Goal: Information Seeking & Learning: Learn about a topic

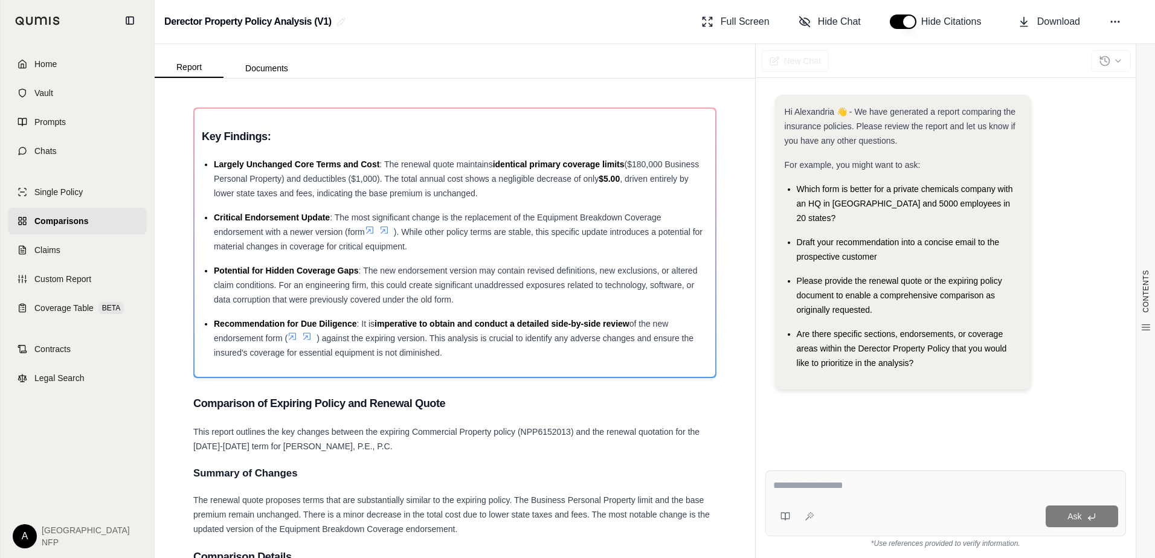
scroll to position [2390, 0]
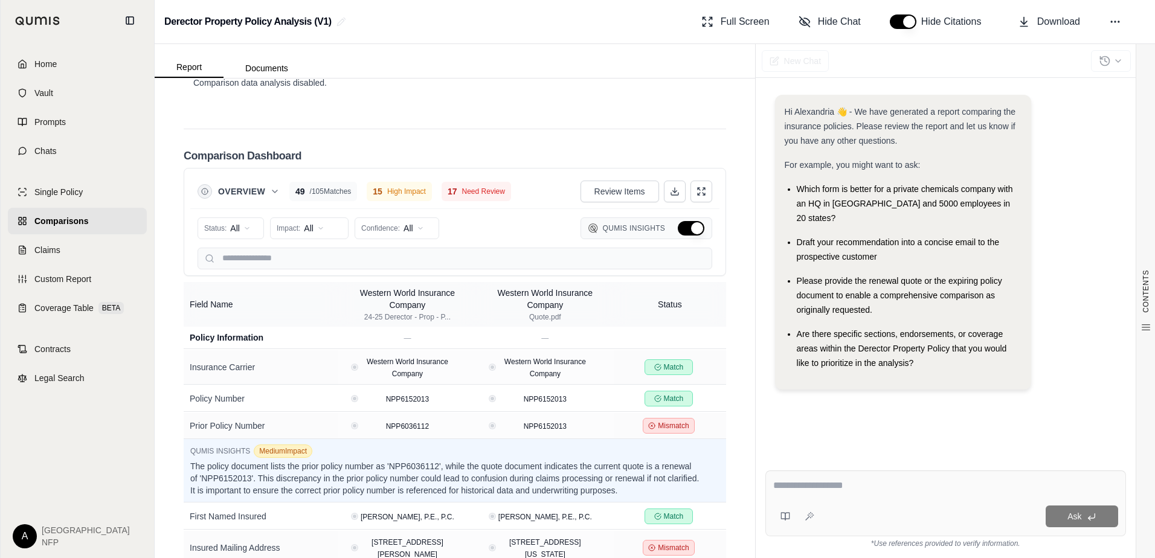
click at [791, 425] on div "Hi Alexandria 👋 - We have generated a report comparing the insurance policies. …" at bounding box center [945, 268] width 361 height 366
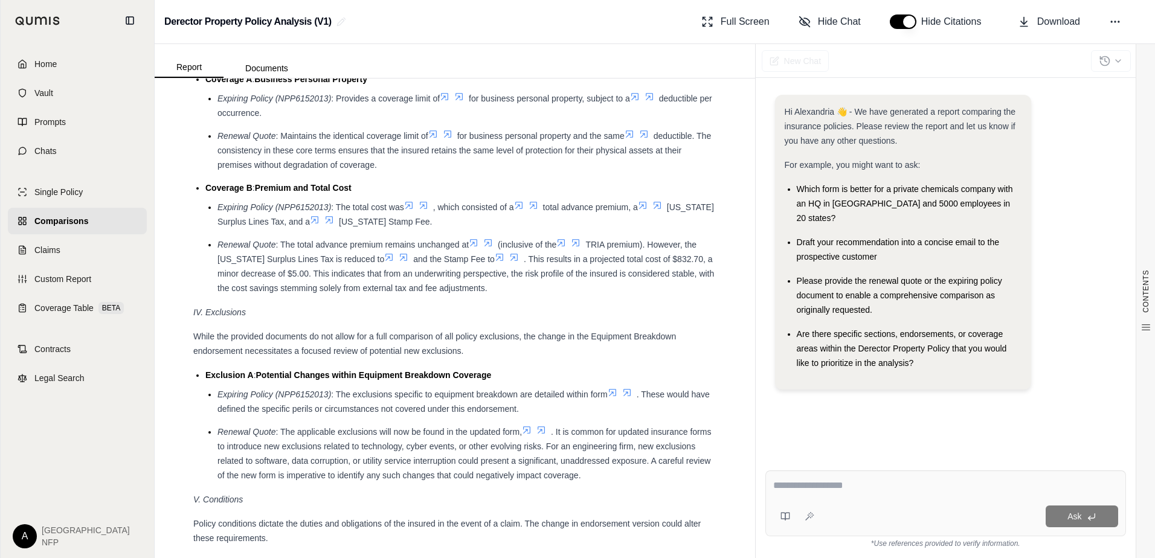
scroll to position [2088, 0]
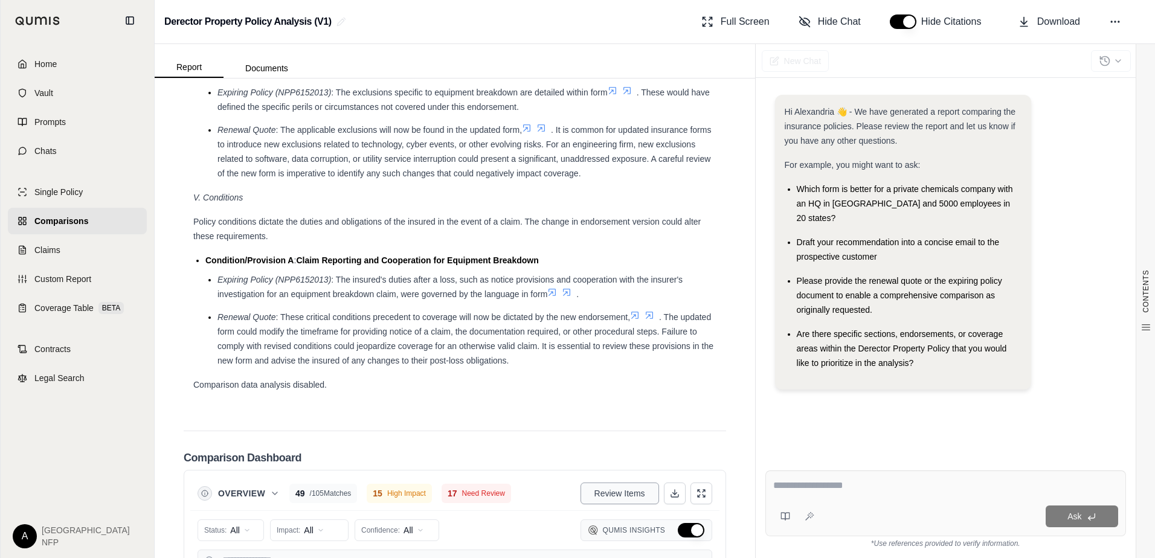
click at [618, 493] on span "Review Items" at bounding box center [619, 494] width 51 height 12
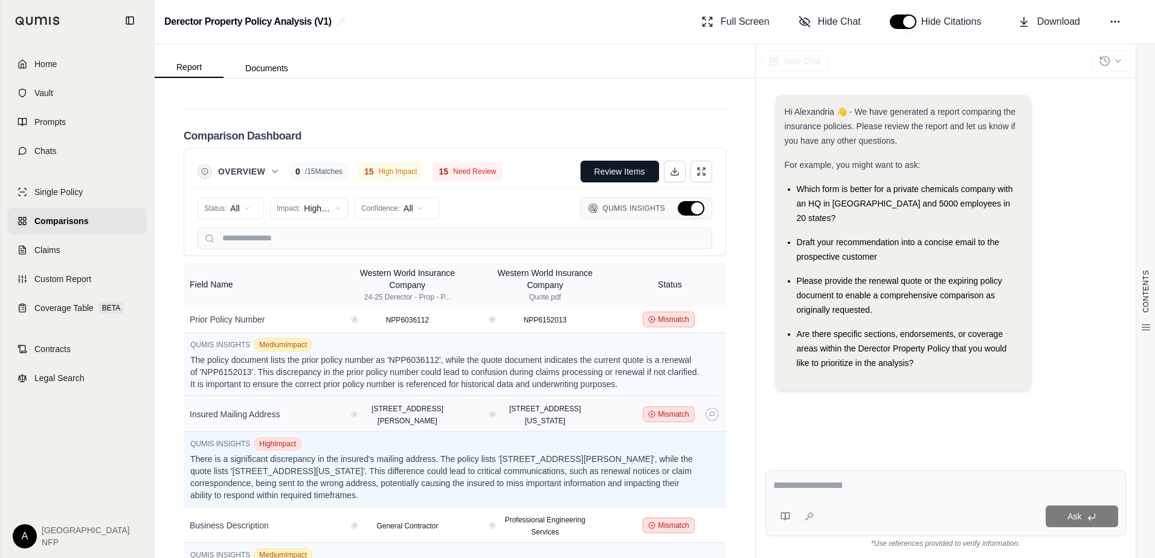
scroll to position [2437, 0]
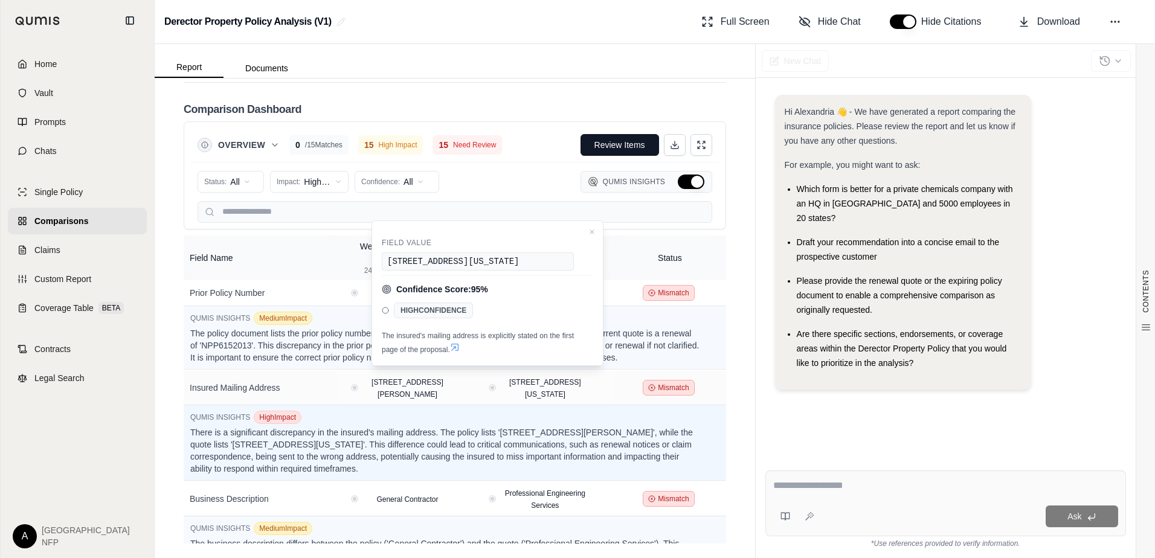
click at [471, 146] on span "Need Review" at bounding box center [474, 145] width 43 height 10
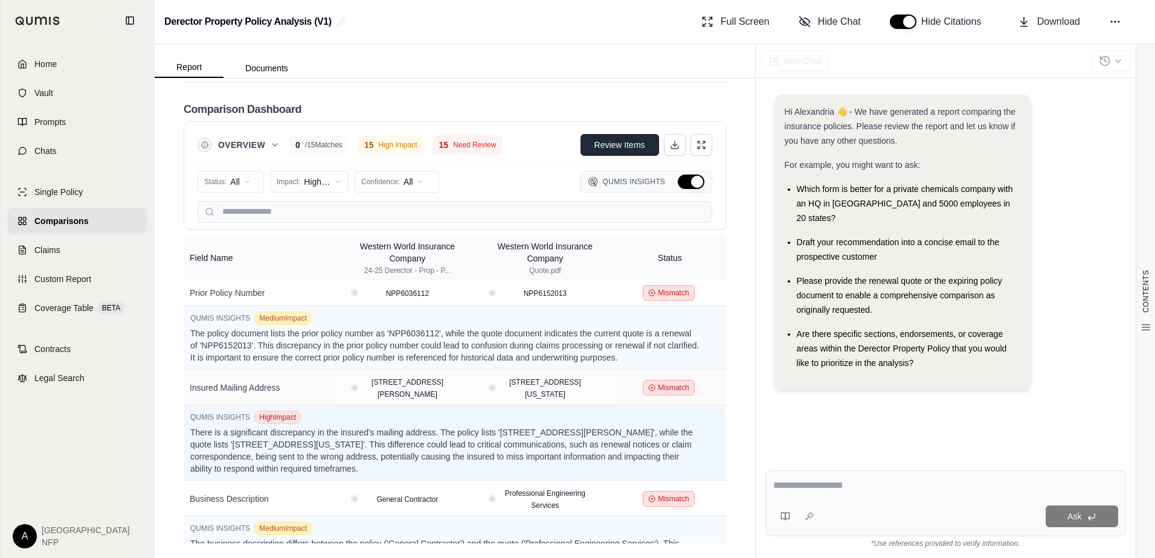
click at [605, 152] on button "Review Items" at bounding box center [620, 145] width 79 height 22
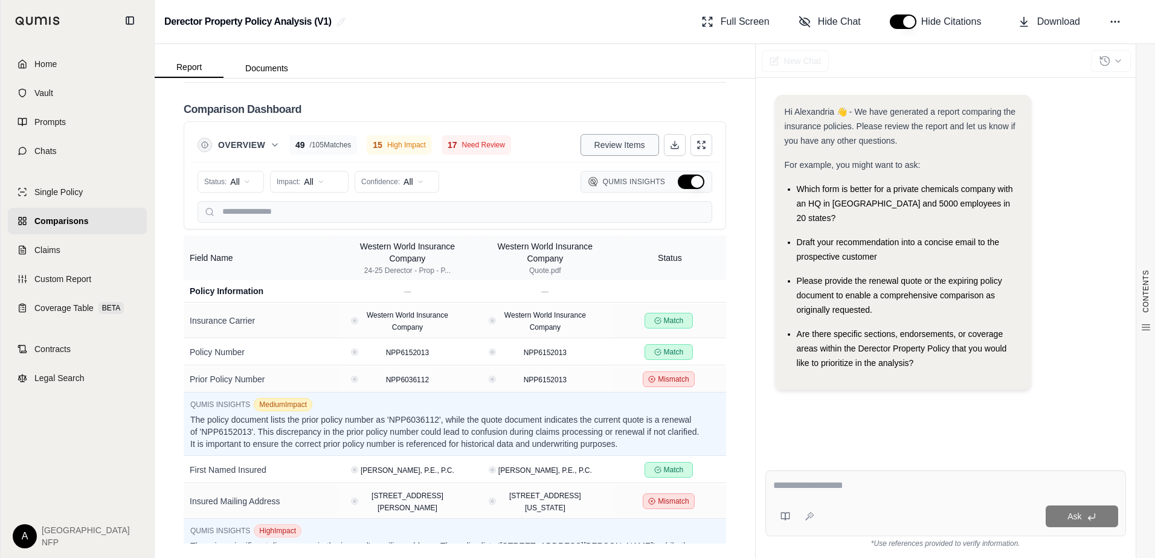
click at [605, 150] on span "Review Items" at bounding box center [619, 145] width 51 height 12
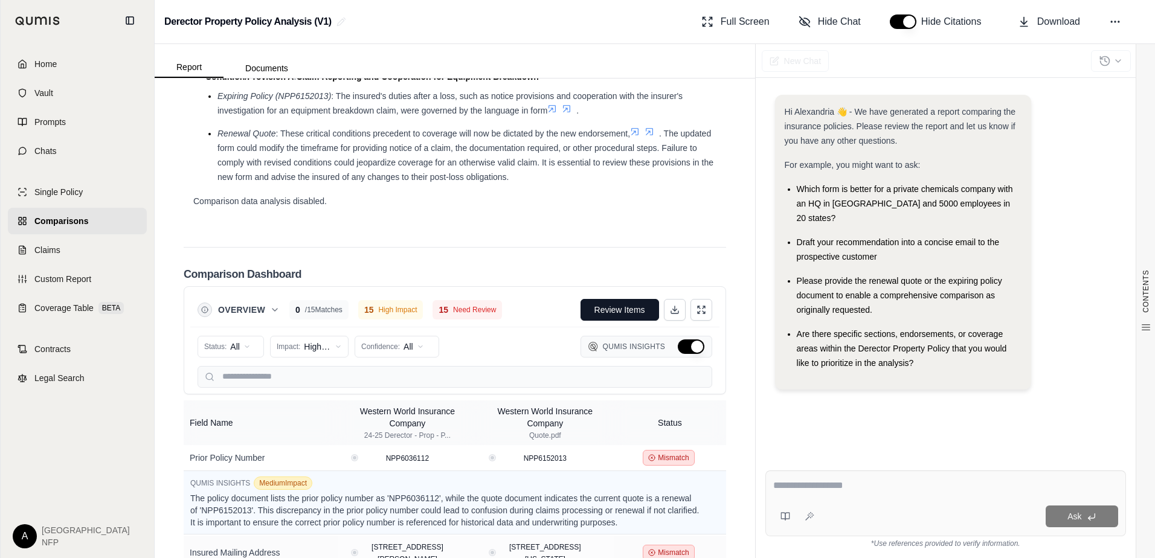
scroll to position [2255, 0]
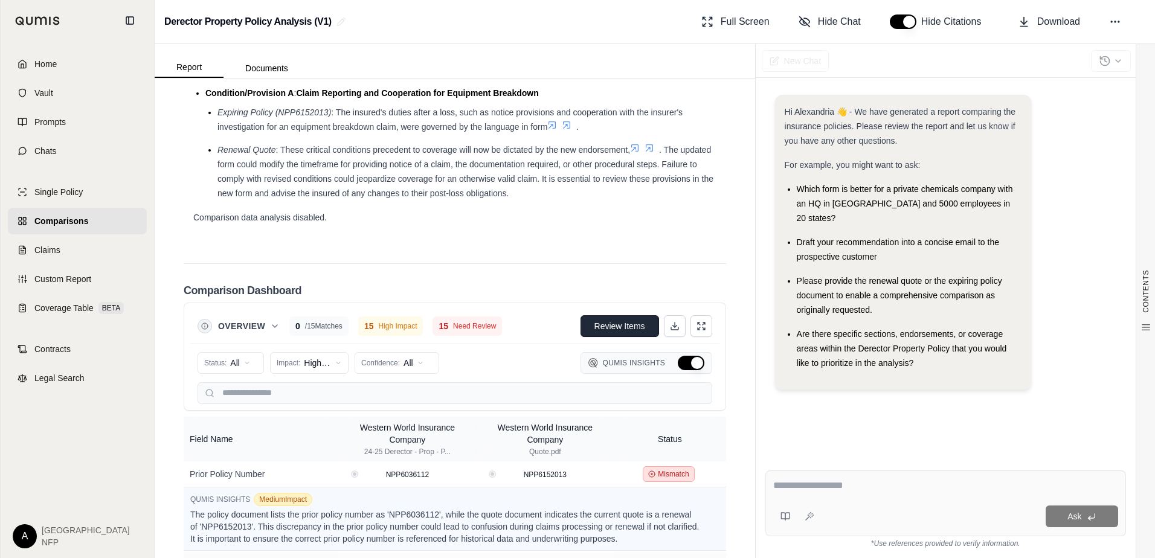
click at [605, 325] on span "Review Items" at bounding box center [619, 326] width 51 height 12
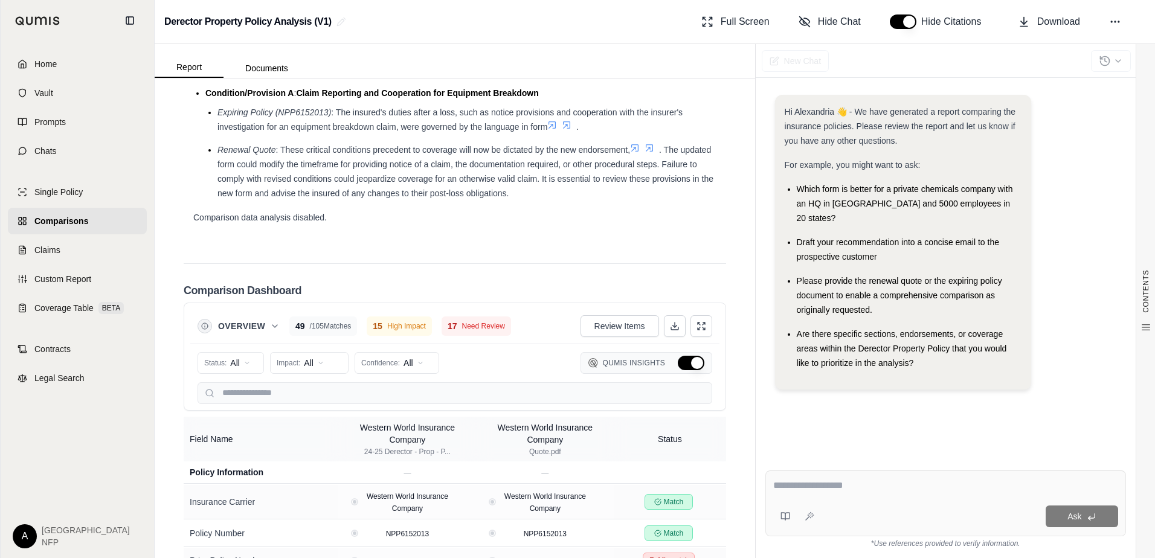
click at [681, 365] on button "Hide Qumis Insights" at bounding box center [691, 363] width 27 height 14
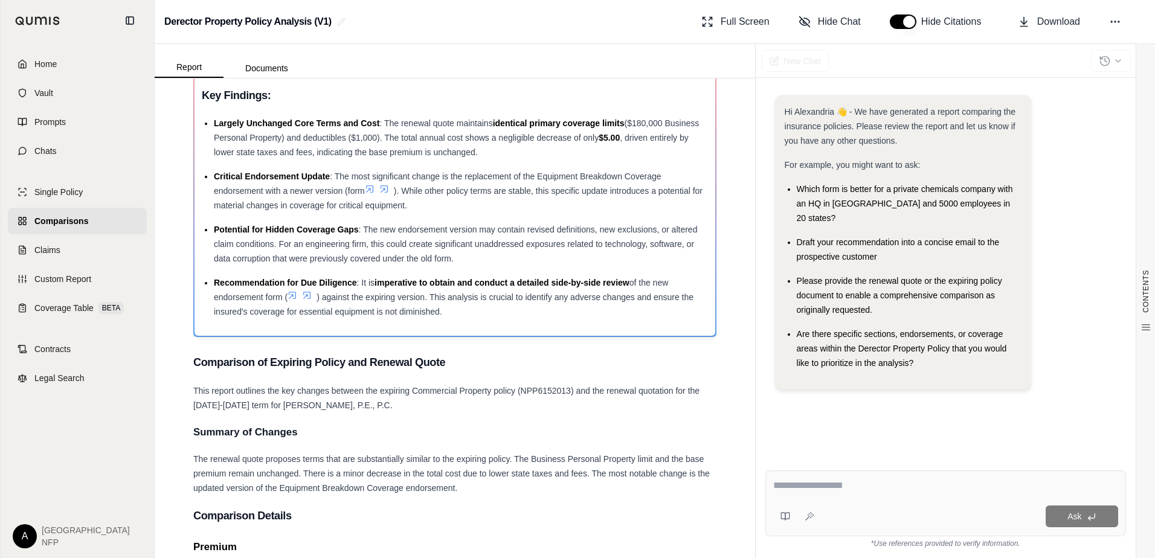
scroll to position [0, 0]
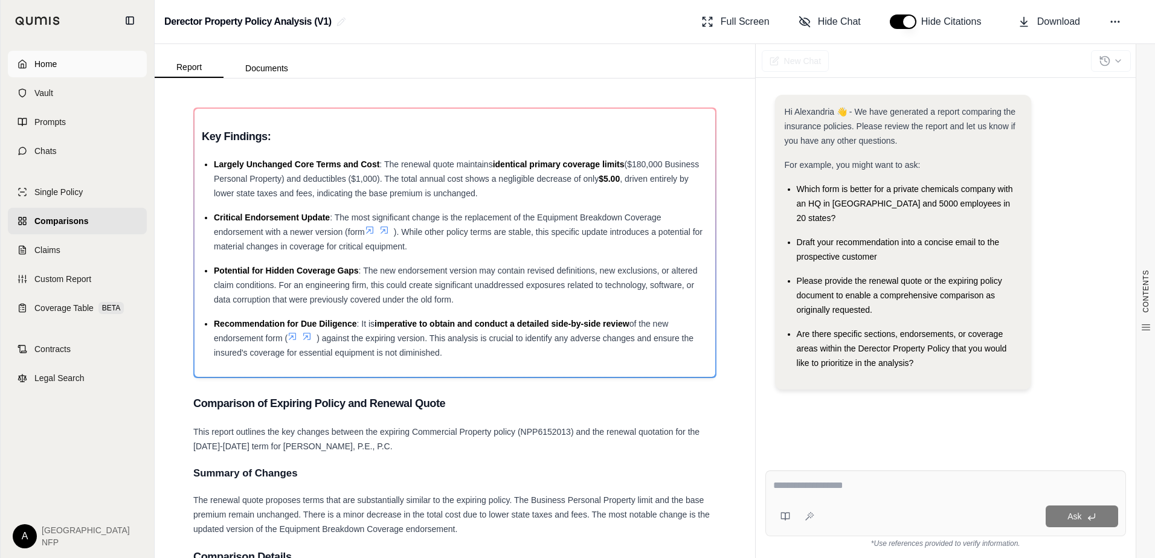
click at [65, 72] on link "Home" at bounding box center [77, 64] width 139 height 27
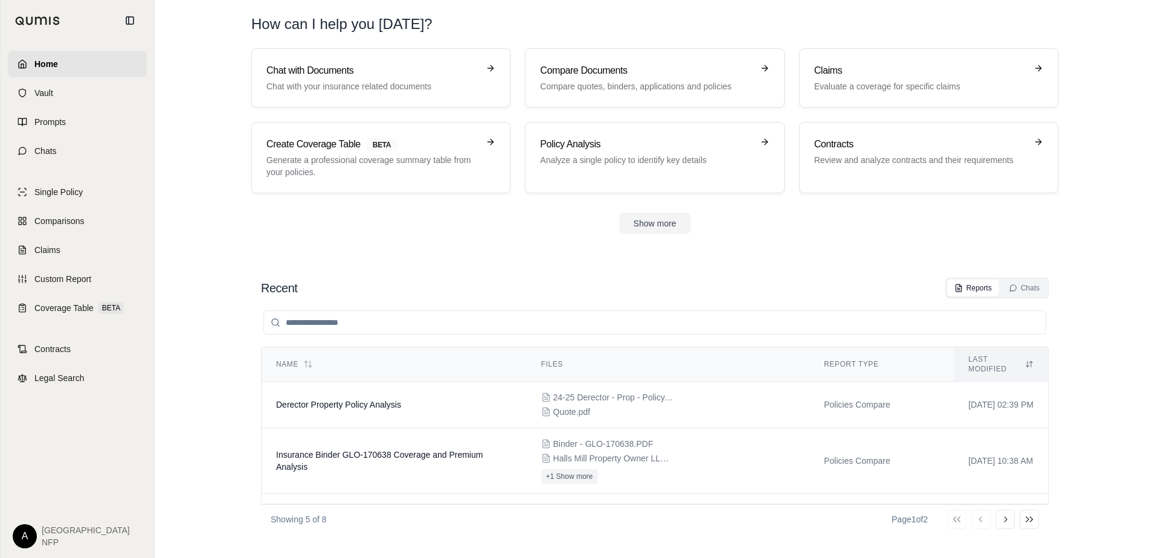
click at [400, 257] on section "Recent Reports Chats Name Files Report Type Last modified Derector Property Pol…" at bounding box center [654, 406] width 991 height 304
click at [471, 454] on td "Insurance Binder GLO-170638 Coverage and Premium Analysis" at bounding box center [394, 461] width 265 height 66
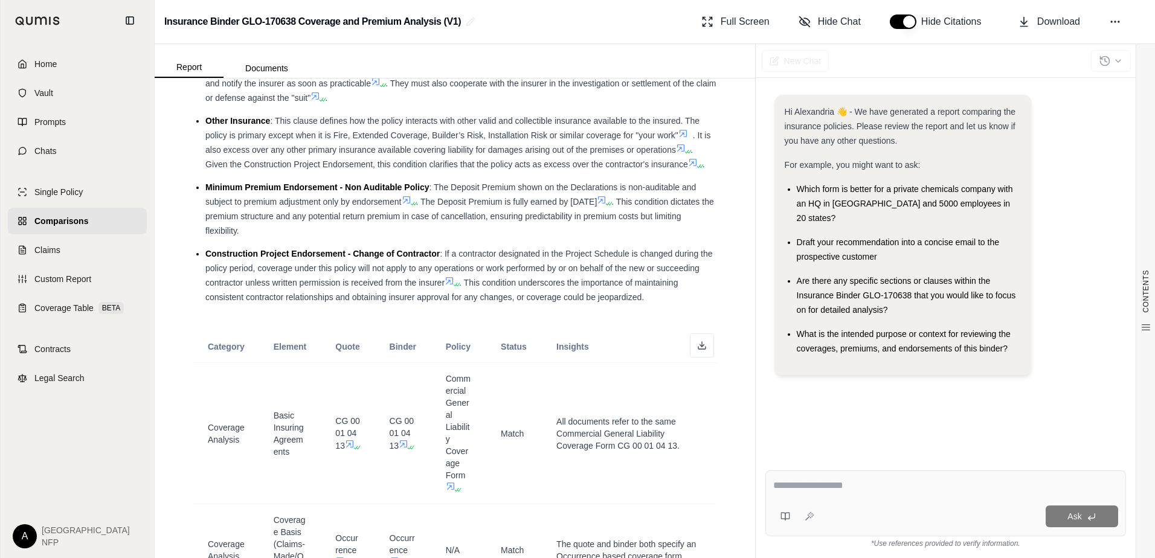
scroll to position [2417, 0]
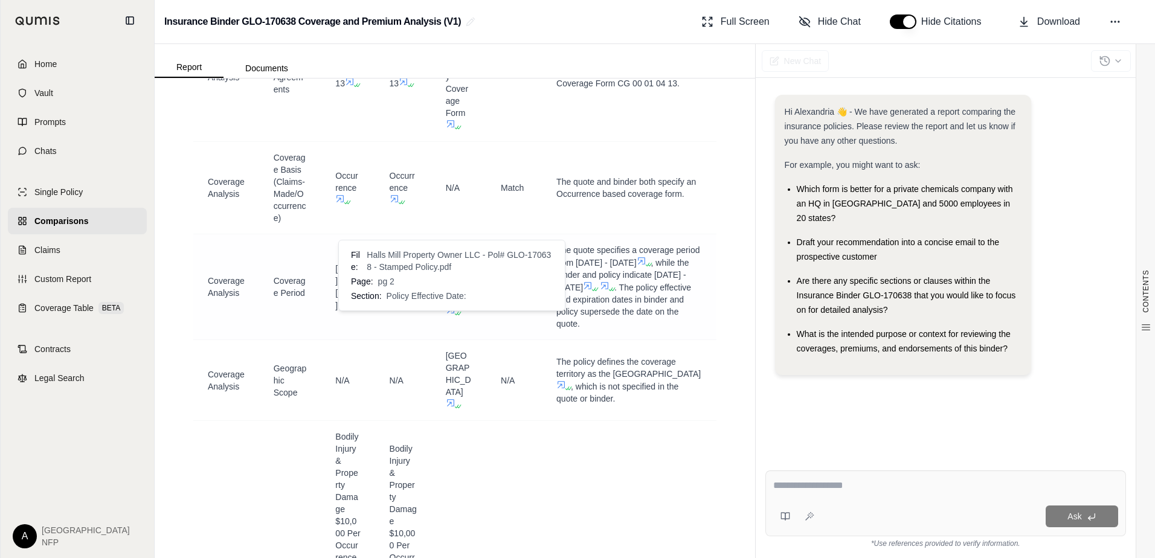
click at [450, 301] on icon at bounding box center [452, 297] width 7 height 7
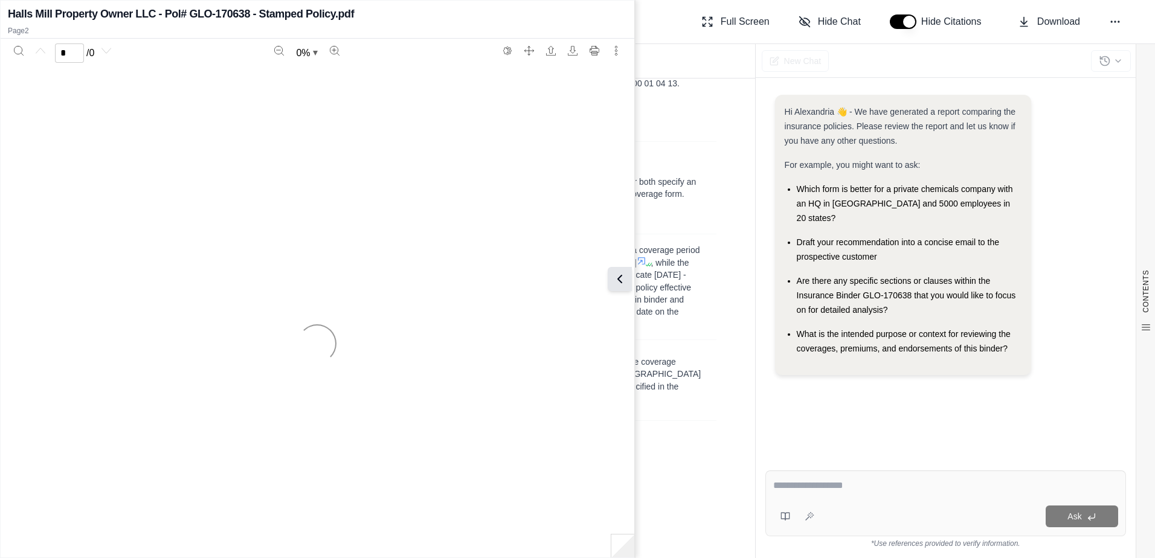
click at [625, 283] on icon at bounding box center [620, 279] width 14 height 14
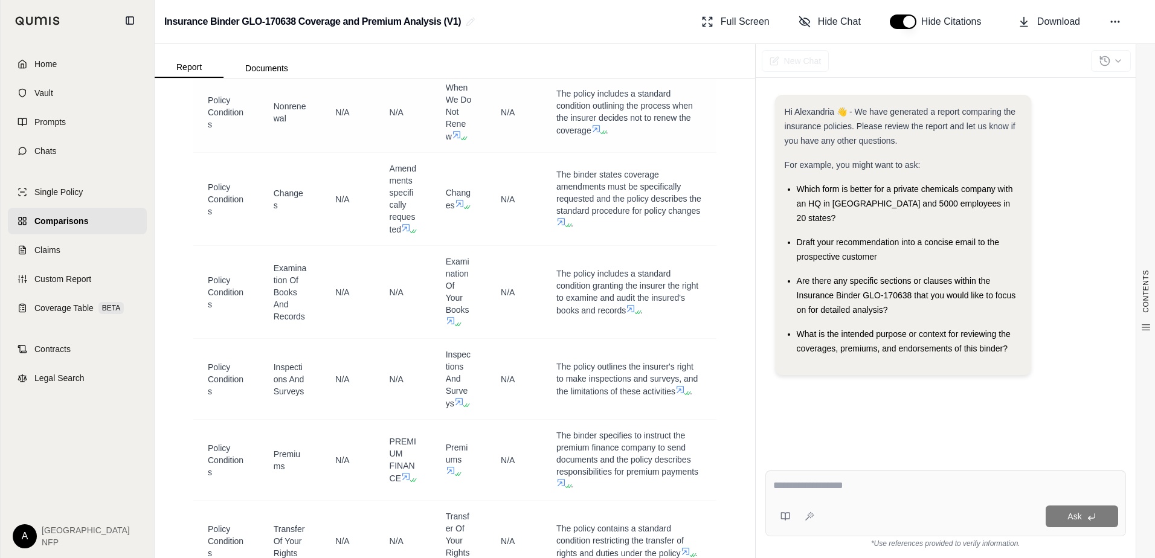
scroll to position [6767, 0]
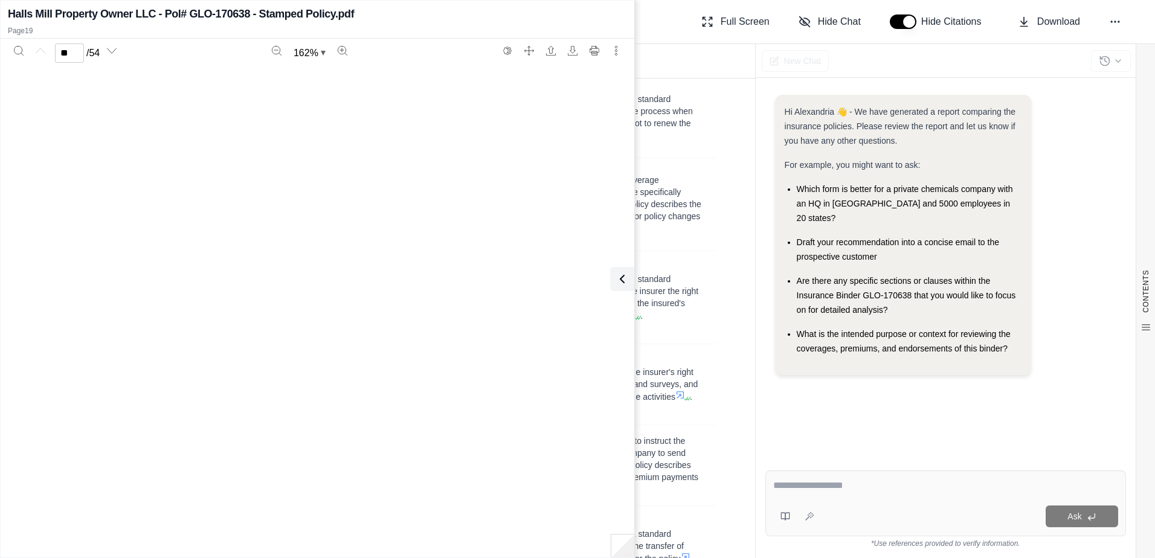
type input "**"
click at [630, 277] on button at bounding box center [620, 279] width 24 height 24
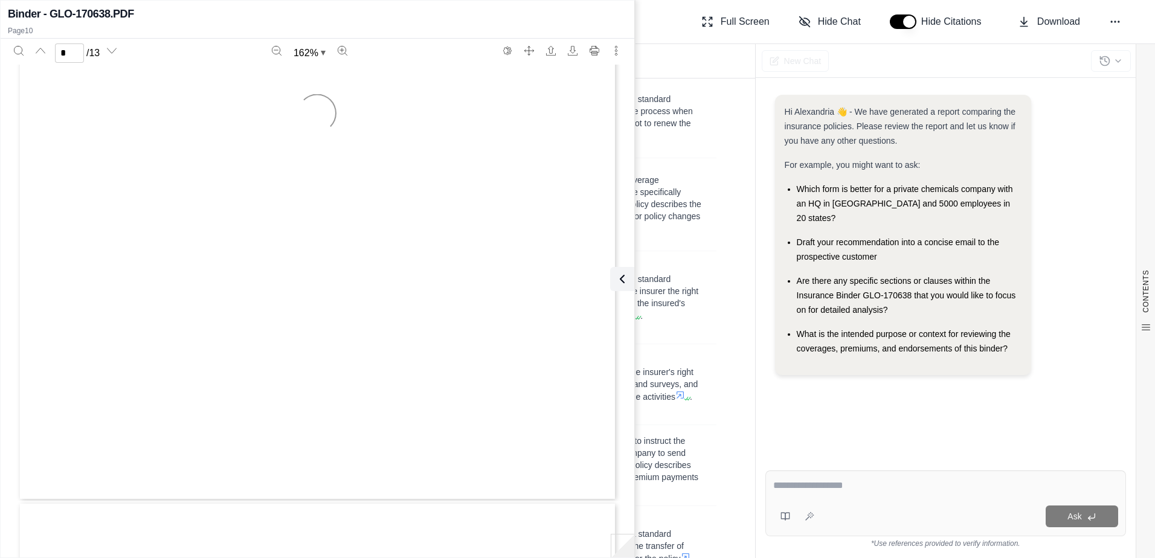
type input "**"
click at [630, 279] on button at bounding box center [620, 279] width 24 height 24
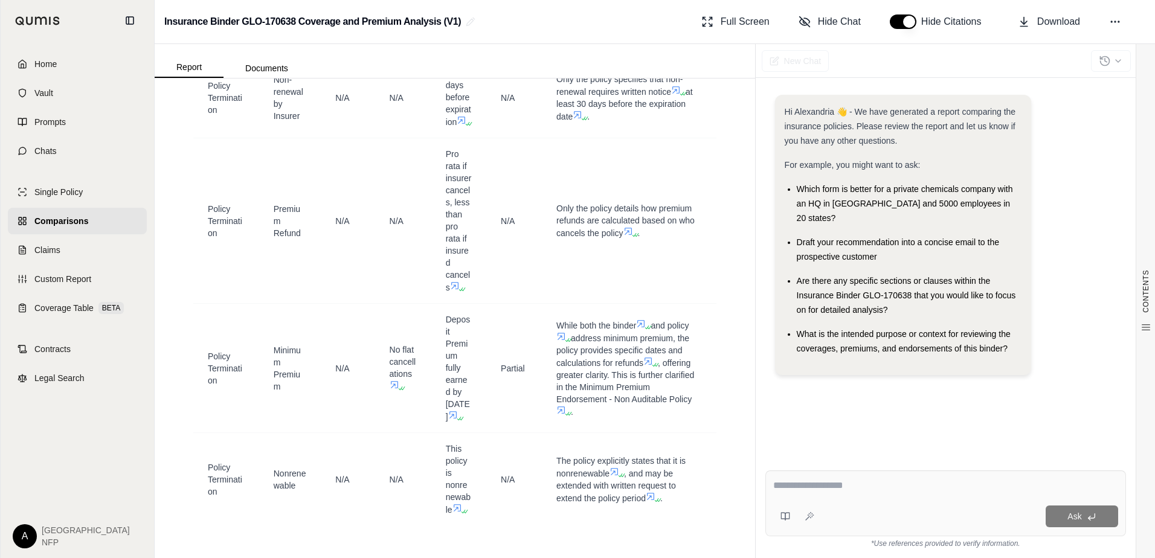
scroll to position [11261, 0]
drag, startPoint x: 740, startPoint y: 538, endPoint x: 736, endPoint y: 324, distance: 213.3
click at [736, 324] on div "CONTENTS Table of Contents INSURANCE POLICY COMPARISON Introduction Company Pro…" at bounding box center [455, 319] width 601 height 480
click at [785, 417] on div "Hi Alexandria 👋 - We have generated a report comparing the insurance policies. …" at bounding box center [945, 268] width 361 height 366
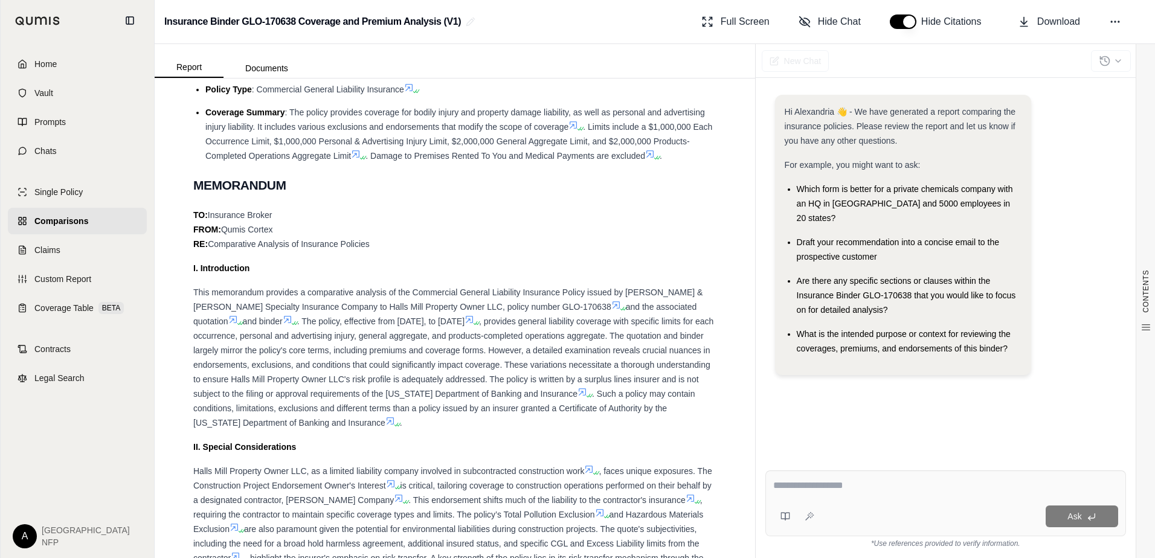
scroll to position [0, 0]
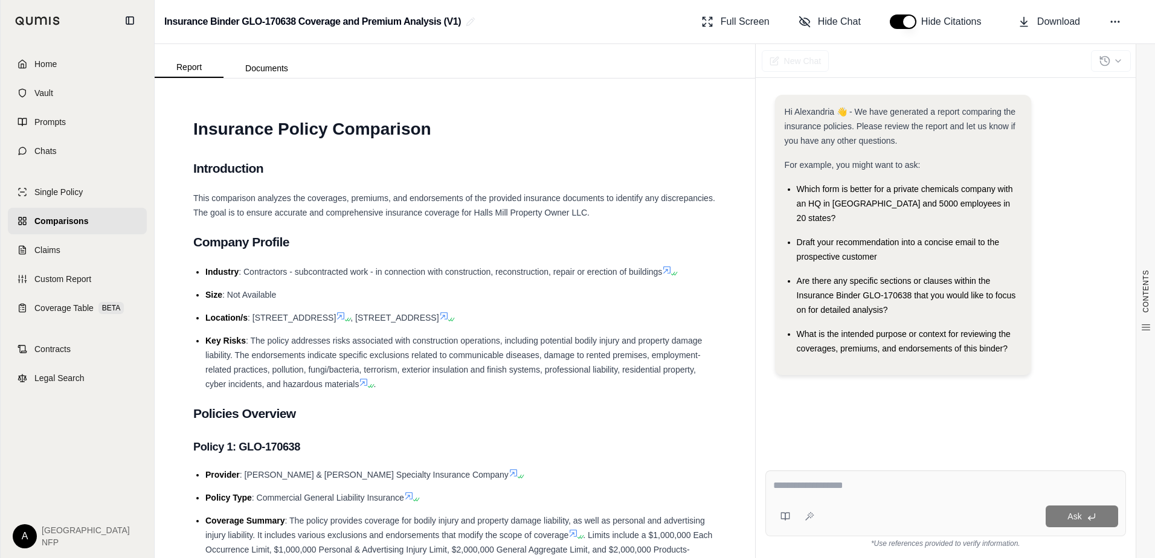
click at [910, 19] on button "button" at bounding box center [903, 21] width 27 height 14
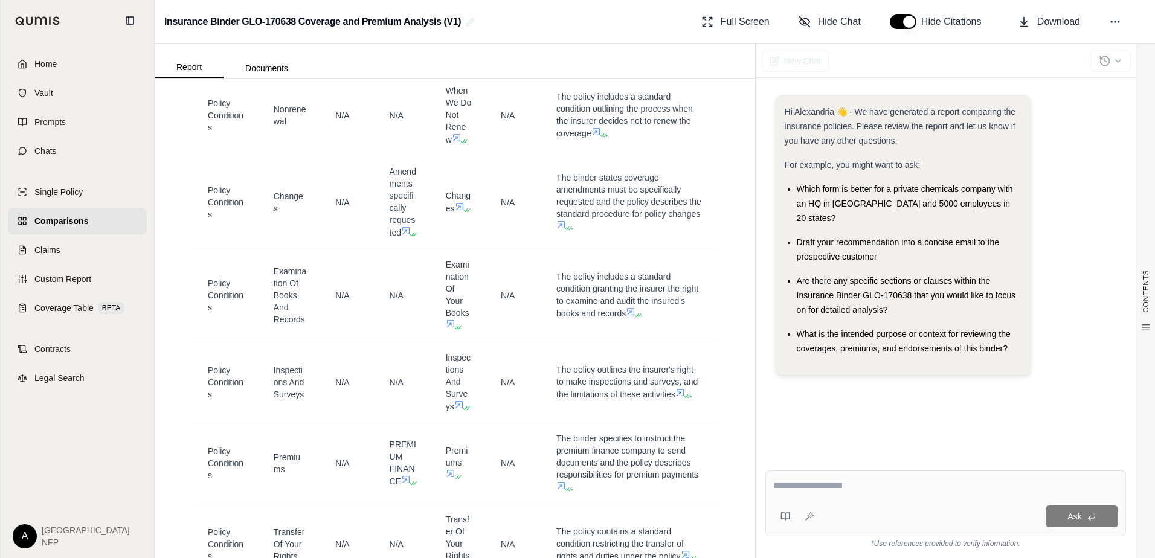
scroll to position [6767, 0]
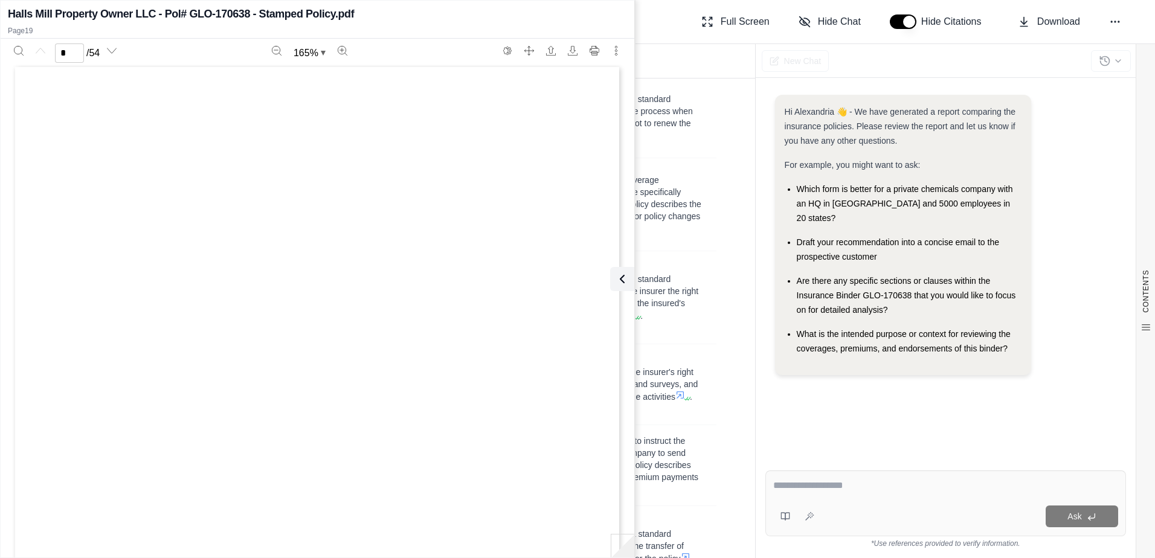
scroll to position [0, 0]
type input "**"
click at [530, 221] on div "Page 19" at bounding box center [318, 453] width 600 height 776
type input "*****"
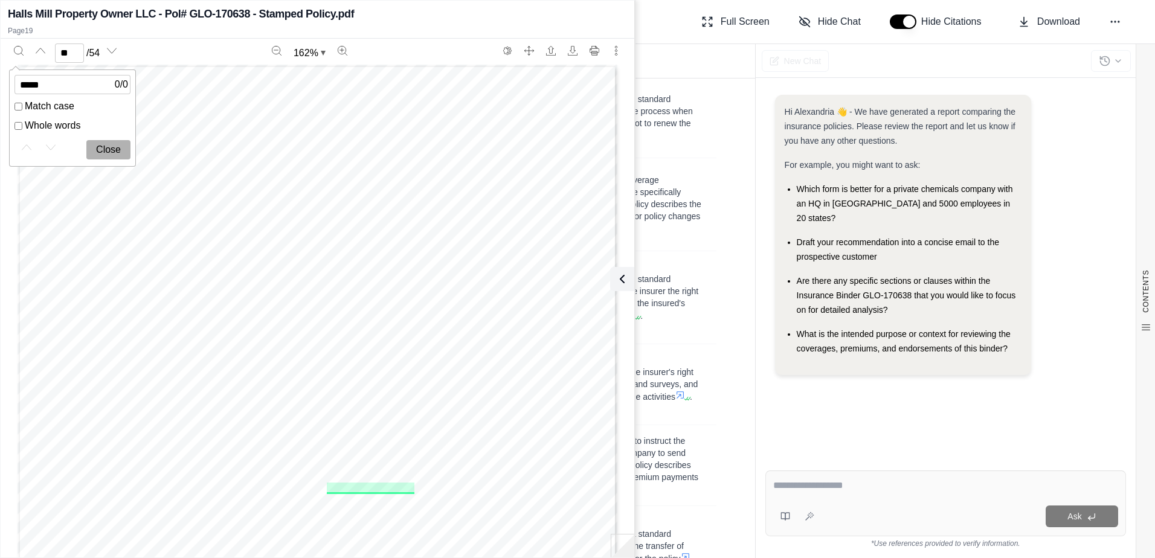
click at [97, 149] on button "Close" at bounding box center [108, 149] width 44 height 19
click at [204, 109] on div "Page 19" at bounding box center [318, 453] width 600 height 776
type input "*"
click at [622, 282] on icon at bounding box center [620, 278] width 4 height 7
